Goal: Understand process/instructions: Learn how to perform a task or action

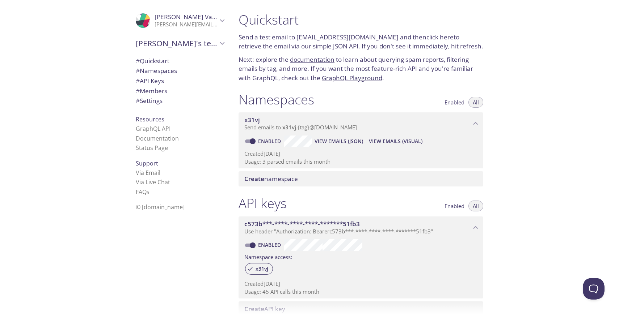
scroll to position [0, 0]
drag, startPoint x: 454, startPoint y: 46, endPoint x: 251, endPoint y: 20, distance: 205.0
click at [251, 20] on div "Quickstart Send a test email to [EMAIL_ADDRESS][DOMAIN_NAME] and then click her…" at bounding box center [361, 47] width 256 height 80
copy p "Send a test email to [EMAIL_ADDRESS][DOMAIN_NAME] and then click here to retrie…"
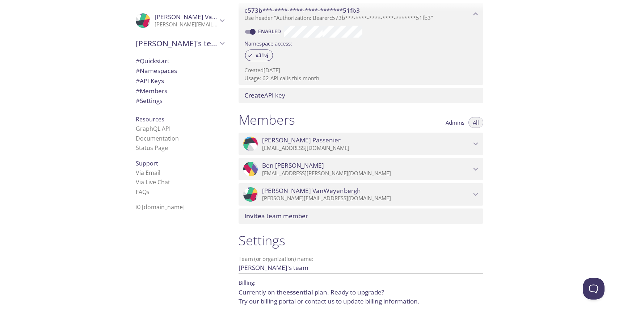
scroll to position [0, 0]
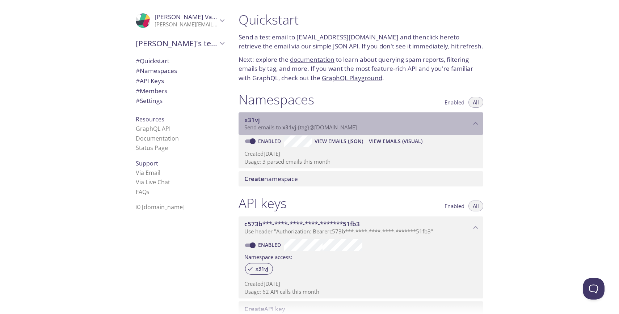
drag, startPoint x: 267, startPoint y: 120, endPoint x: 245, endPoint y: 121, distance: 22.8
click at [245, 121] on span "x31vj" at bounding box center [357, 120] width 226 height 8
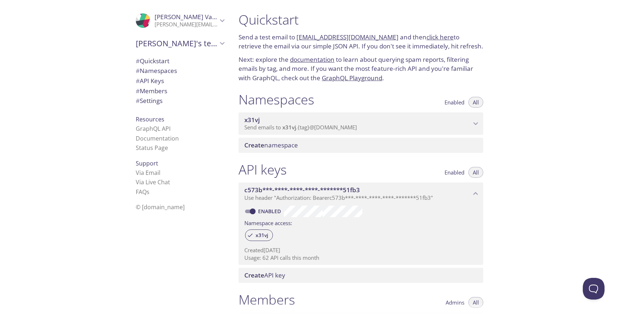
click at [252, 120] on span "x31vj" at bounding box center [252, 120] width 16 height 8
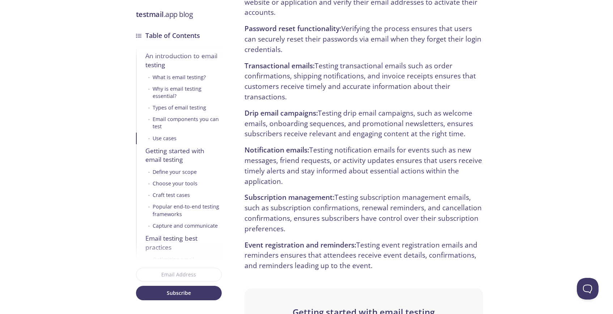
scroll to position [1759, 0]
